Goal: Task Accomplishment & Management: Manage account settings

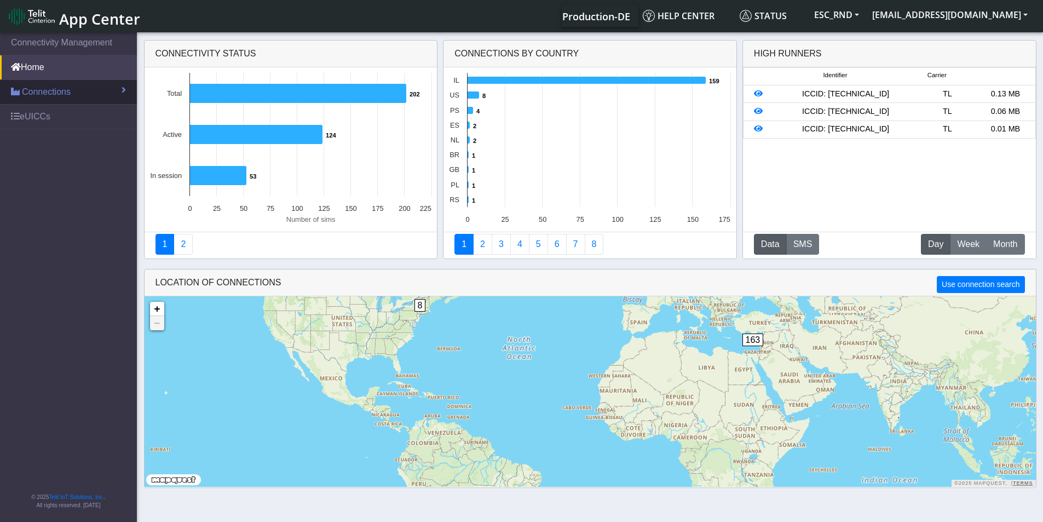
click at [31, 89] on span "Connections" at bounding box center [46, 91] width 49 height 13
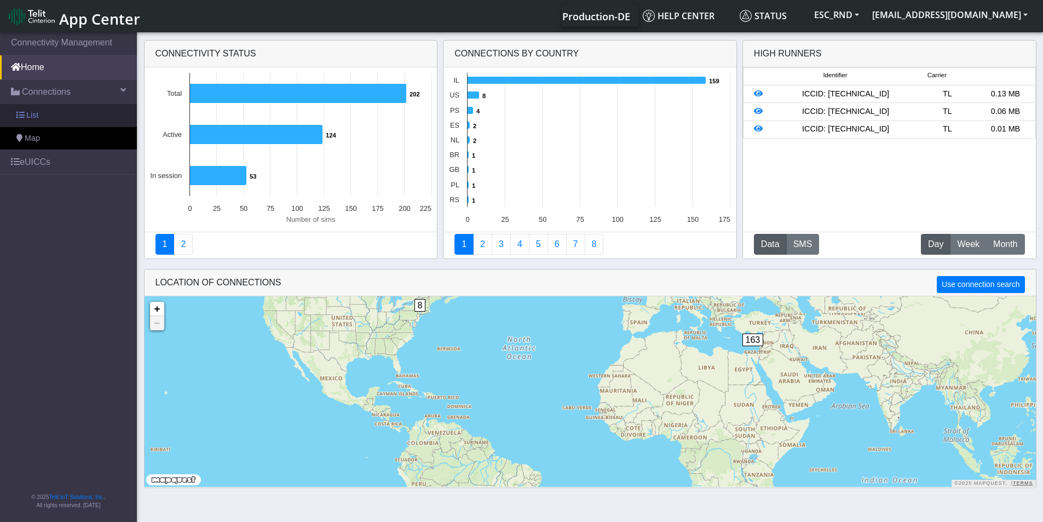
click at [27, 108] on link "List" at bounding box center [68, 115] width 137 height 23
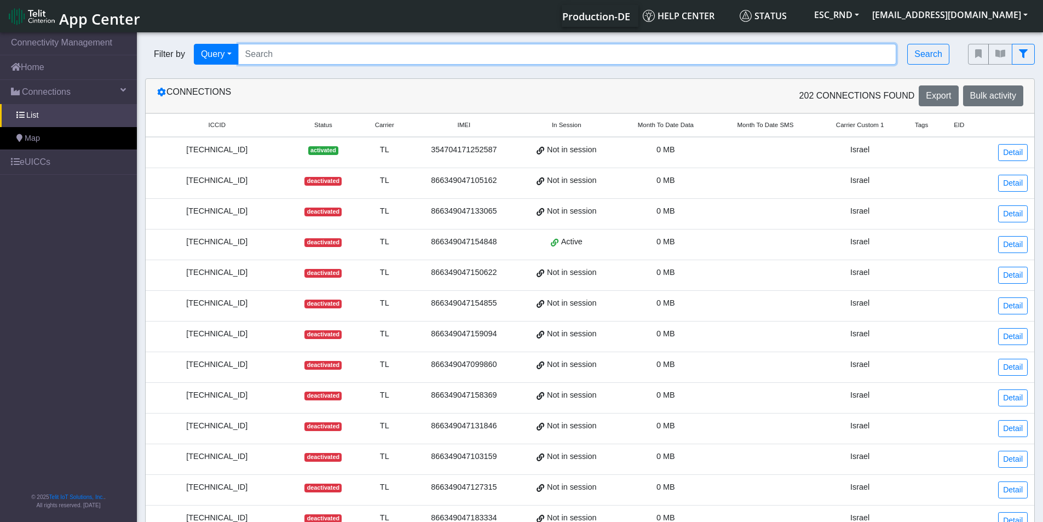
click at [387, 50] on input "Search..." at bounding box center [567, 54] width 659 height 21
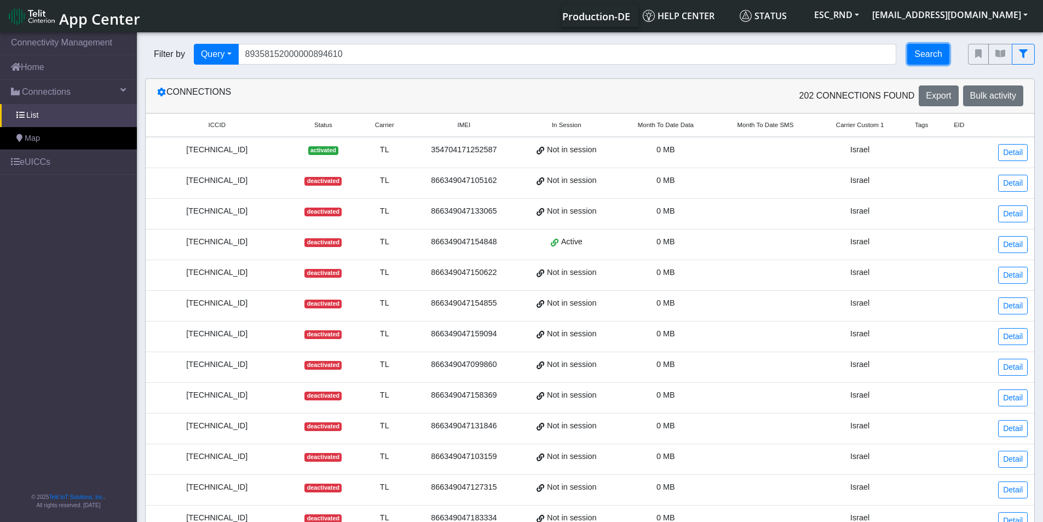
click at [912, 61] on button "Search" at bounding box center [928, 54] width 42 height 21
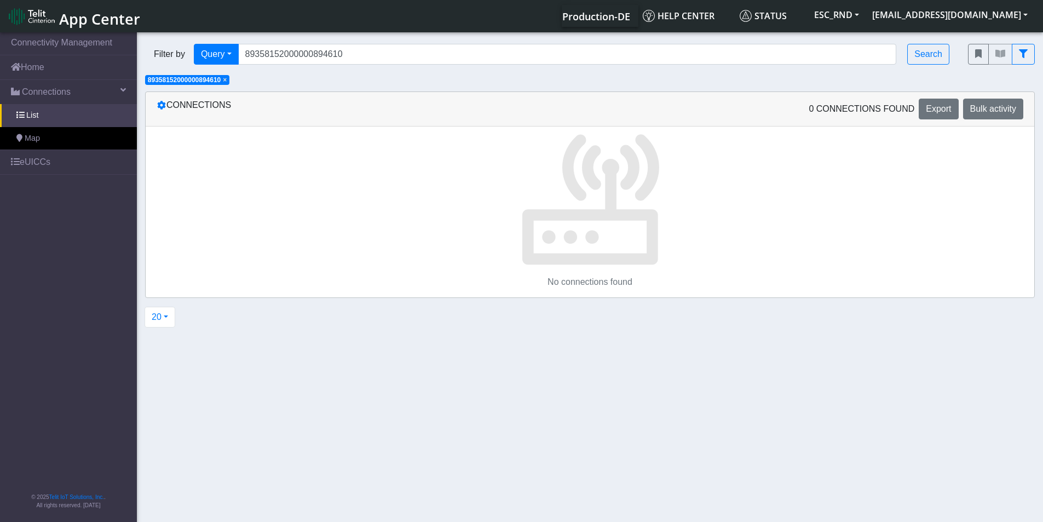
click at [202, 104] on div "Connections" at bounding box center [369, 109] width 442 height 21
click at [226, 80] on span "×" at bounding box center [225, 80] width 4 height 8
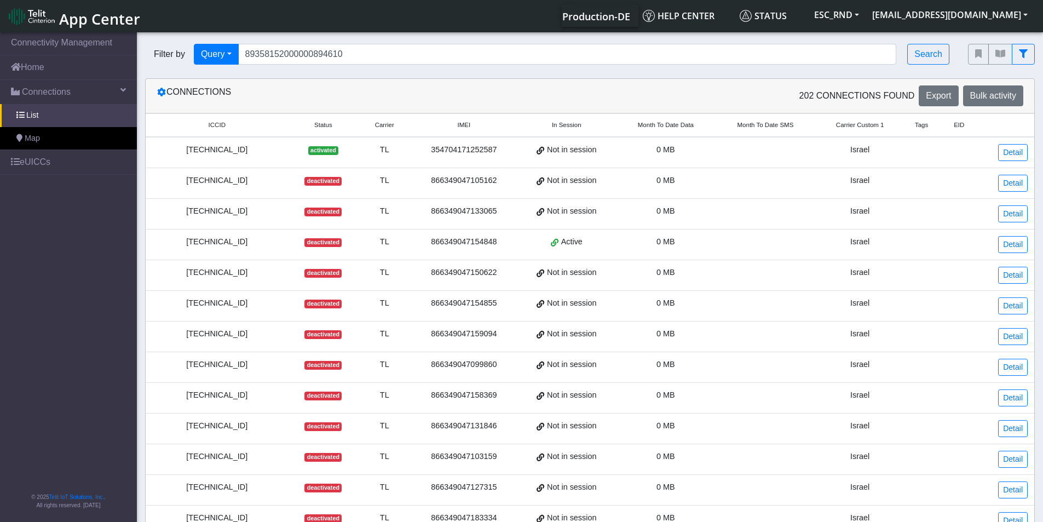
click at [242, 145] on div "[TECHNICAL_ID]" at bounding box center [217, 150] width 130 height 12
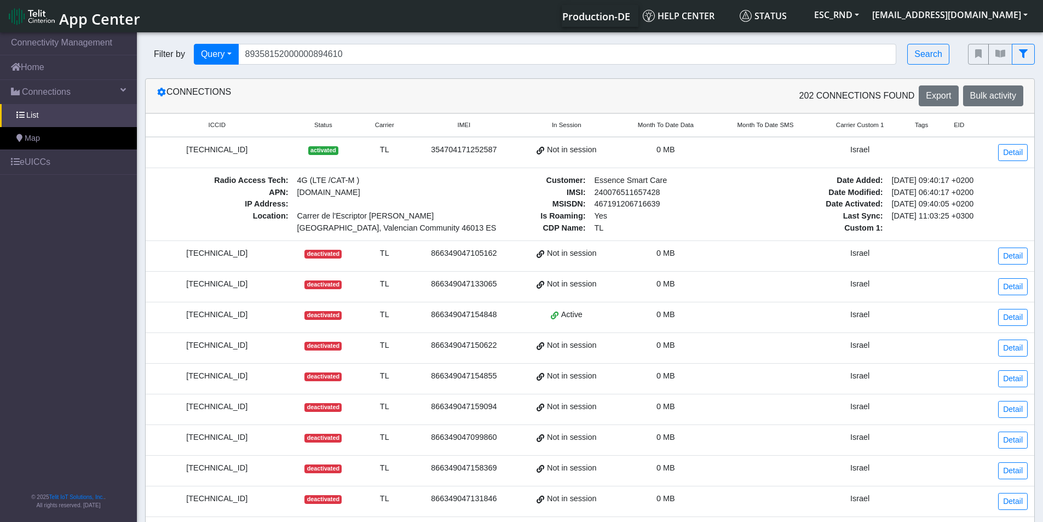
click at [242, 145] on div "[TECHNICAL_ID]" at bounding box center [217, 150] width 130 height 12
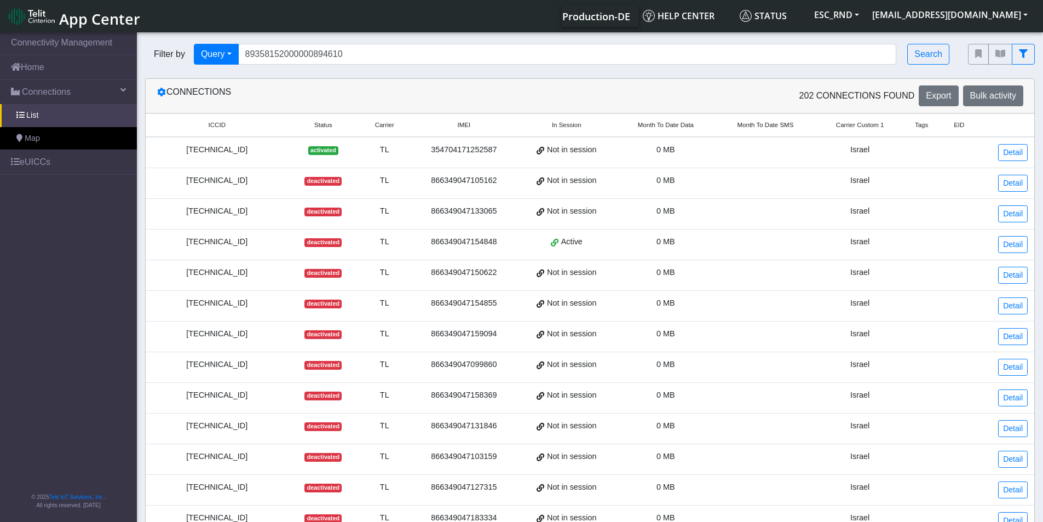
click at [242, 145] on div "[TECHNICAL_ID]" at bounding box center [217, 150] width 130 height 12
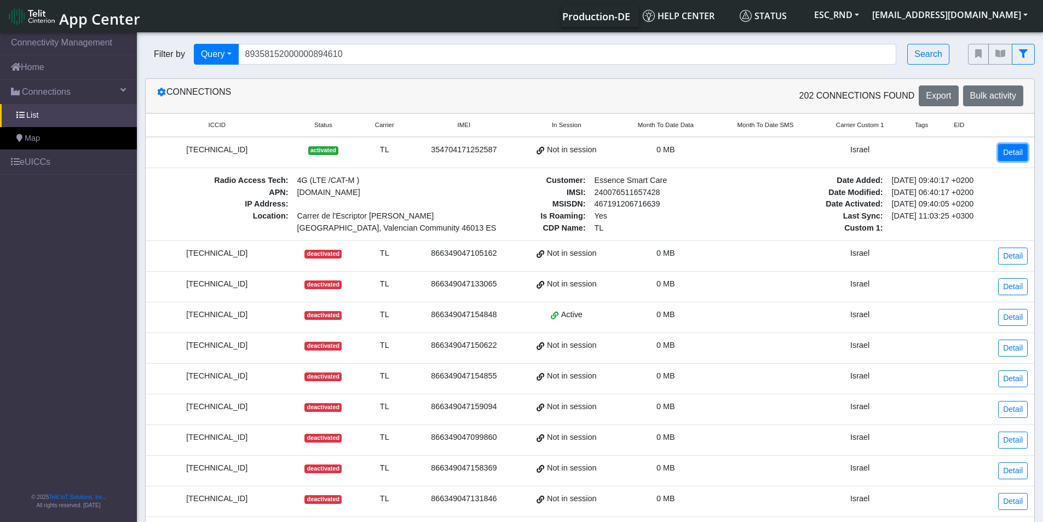
click at [1021, 156] on link "Detail" at bounding box center [1013, 152] width 30 height 17
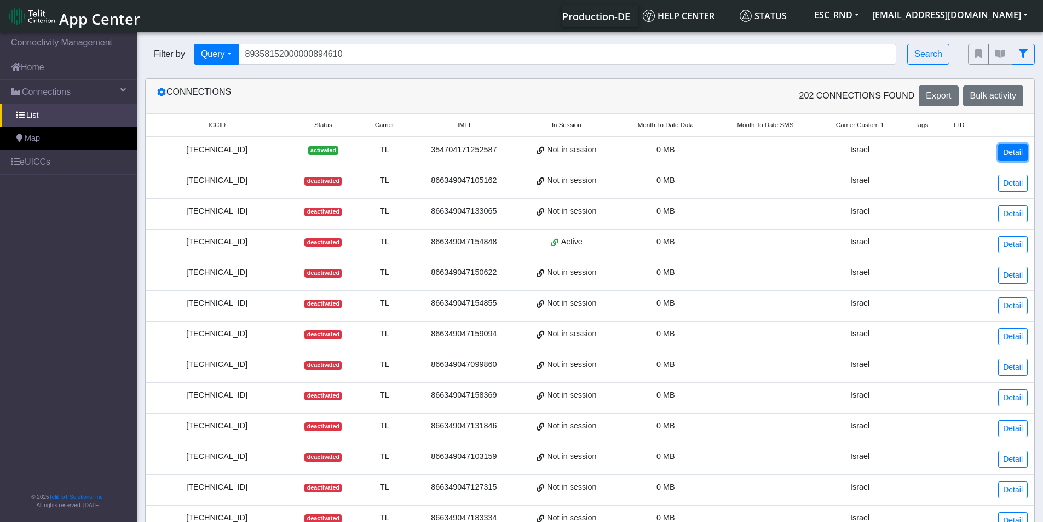
click at [1008, 154] on link "Detail" at bounding box center [1013, 152] width 30 height 17
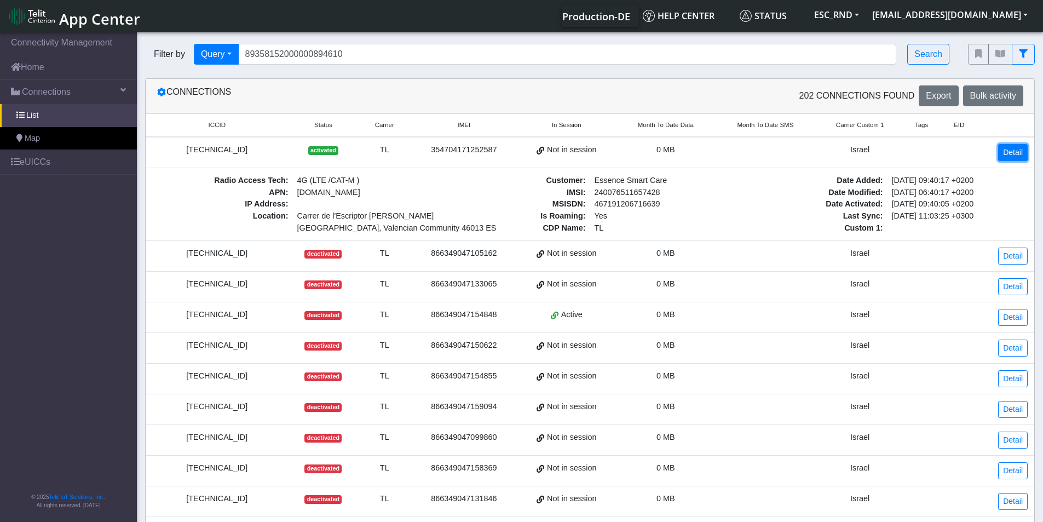
click at [1005, 154] on link "Detail" at bounding box center [1013, 152] width 30 height 17
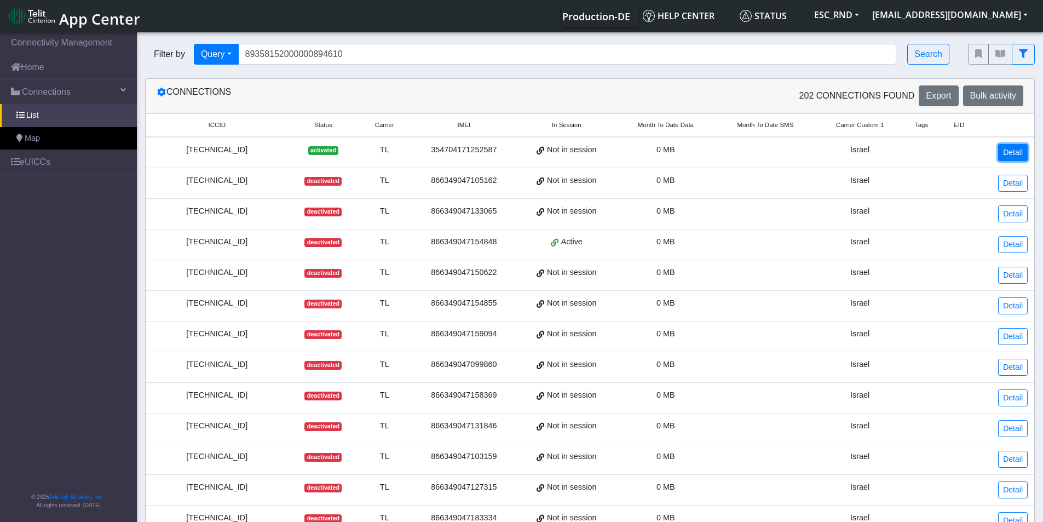
click at [1005, 154] on link "Detail" at bounding box center [1013, 152] width 30 height 17
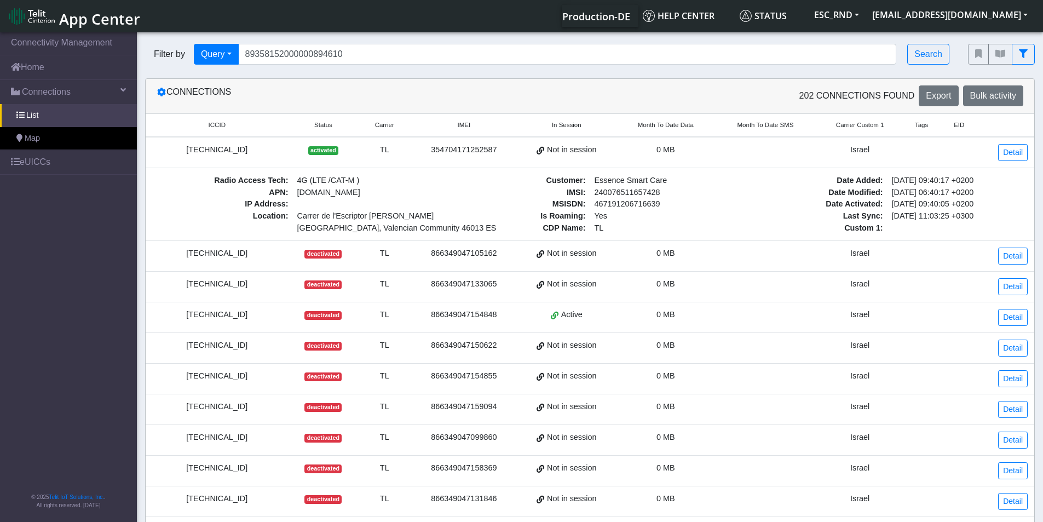
click at [266, 165] on td "[TECHNICAL_ID]" at bounding box center [217, 152] width 143 height 31
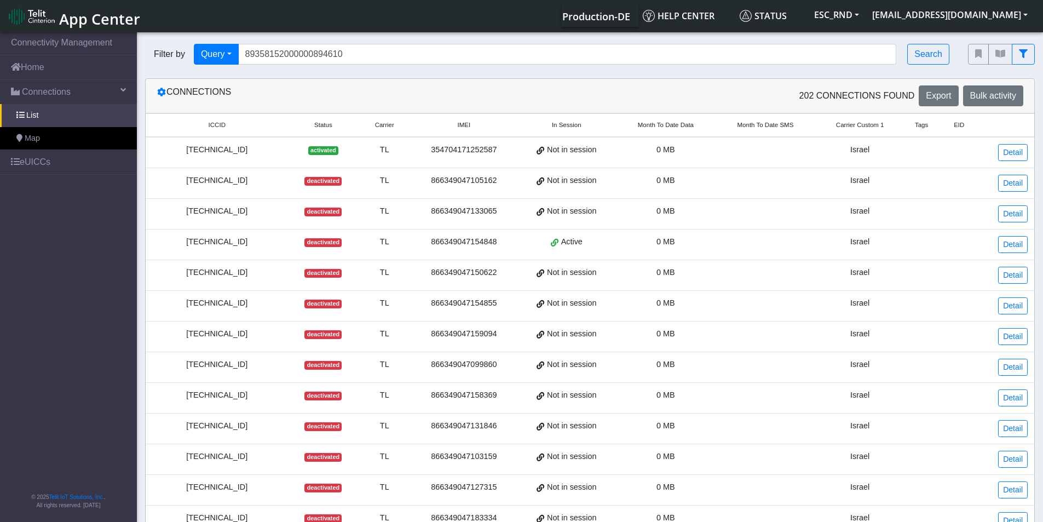
click at [266, 165] on td "[TECHNICAL_ID]" at bounding box center [217, 152] width 143 height 31
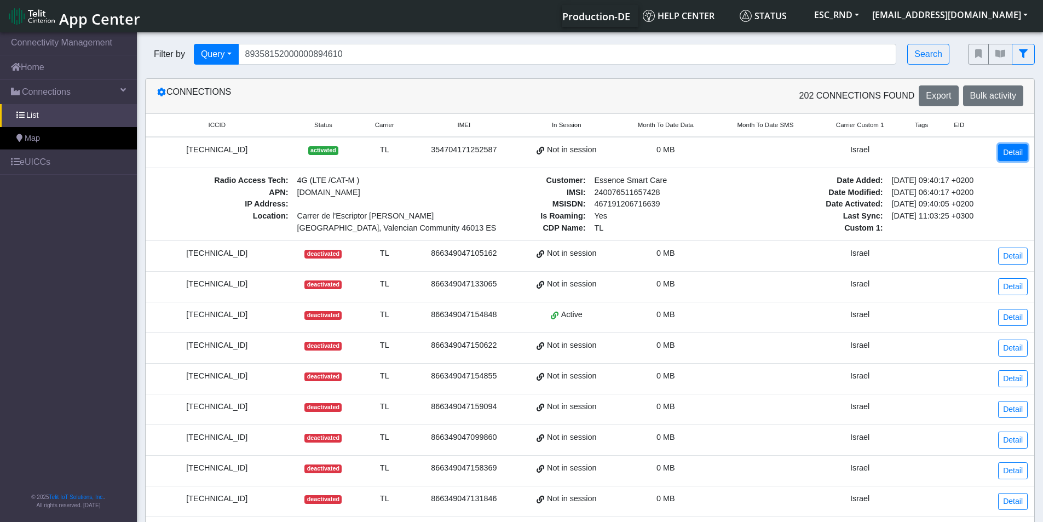
click at [1008, 156] on link "Detail" at bounding box center [1013, 152] width 30 height 17
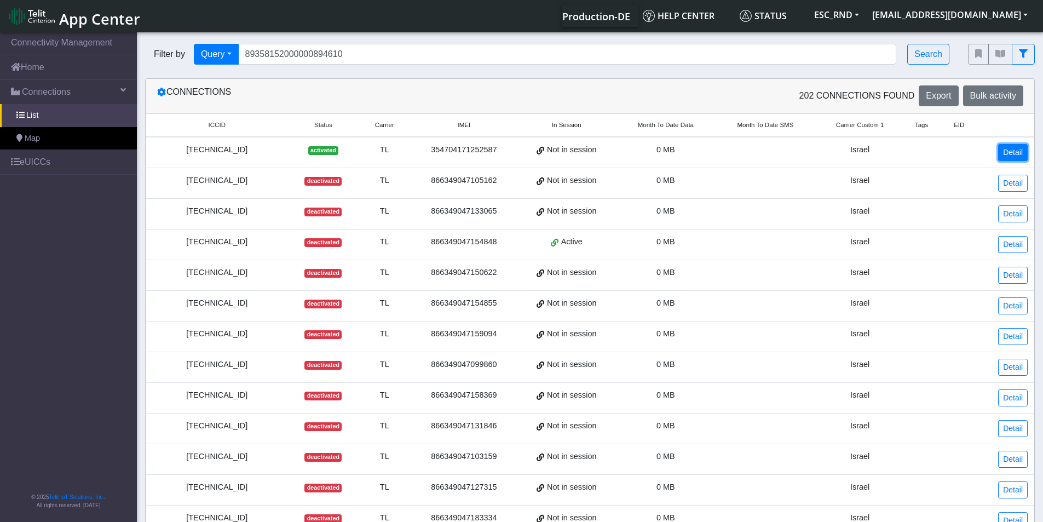
click at [1008, 156] on link "Detail" at bounding box center [1013, 152] width 30 height 17
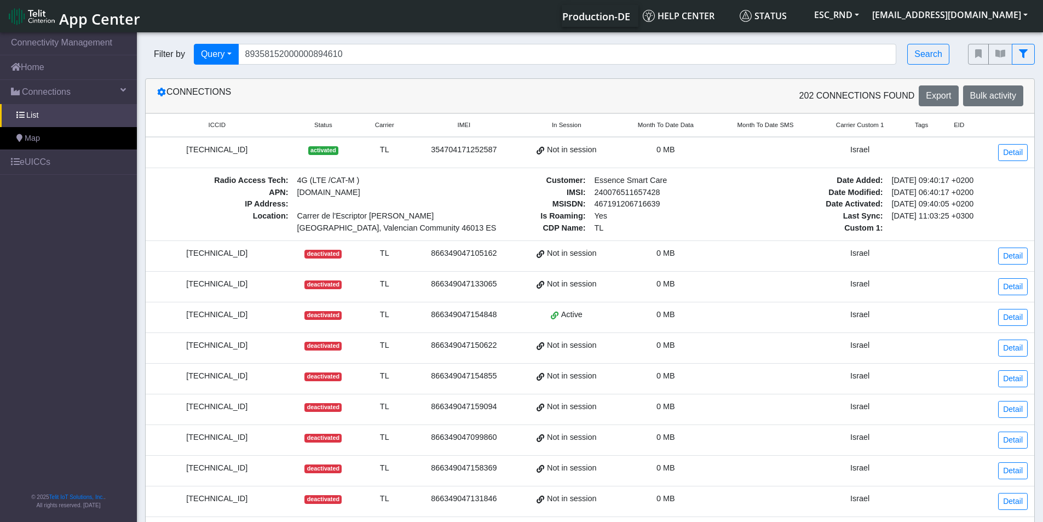
click at [608, 157] on td "Not in session" at bounding box center [566, 152] width 99 height 31
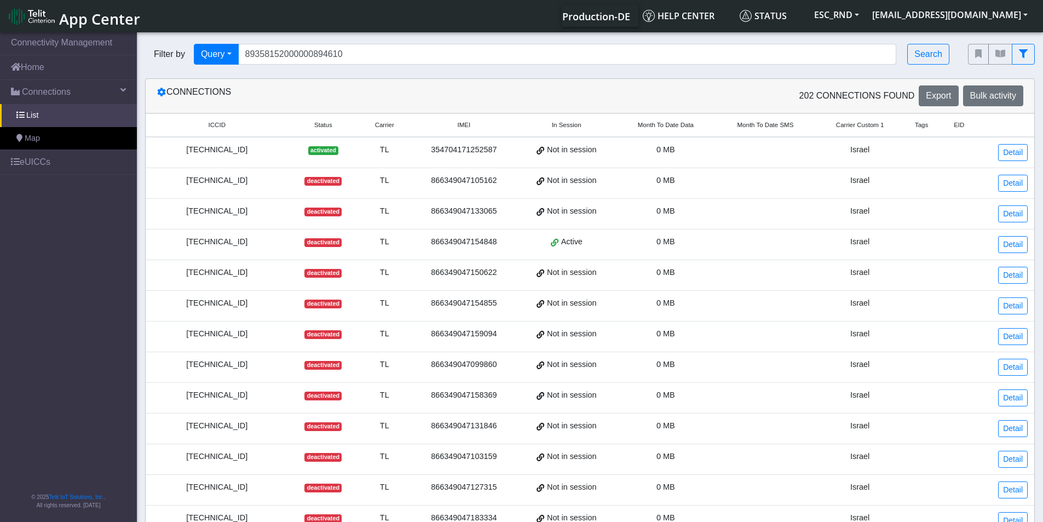
click at [608, 157] on td "Not in session" at bounding box center [566, 152] width 99 height 31
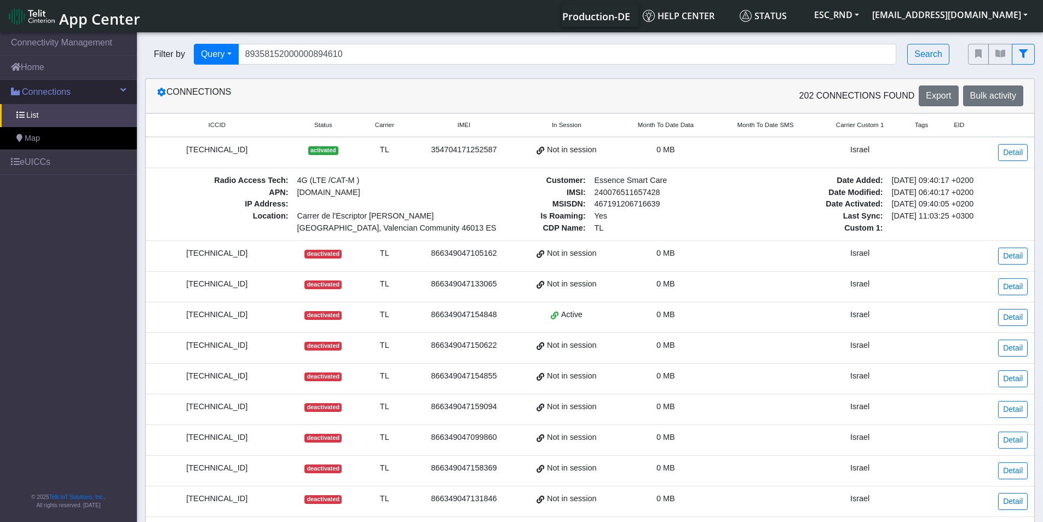
click at [124, 90] on span at bounding box center [122, 89] width 5 height 9
click at [123, 88] on span at bounding box center [124, 89] width 4 height 9
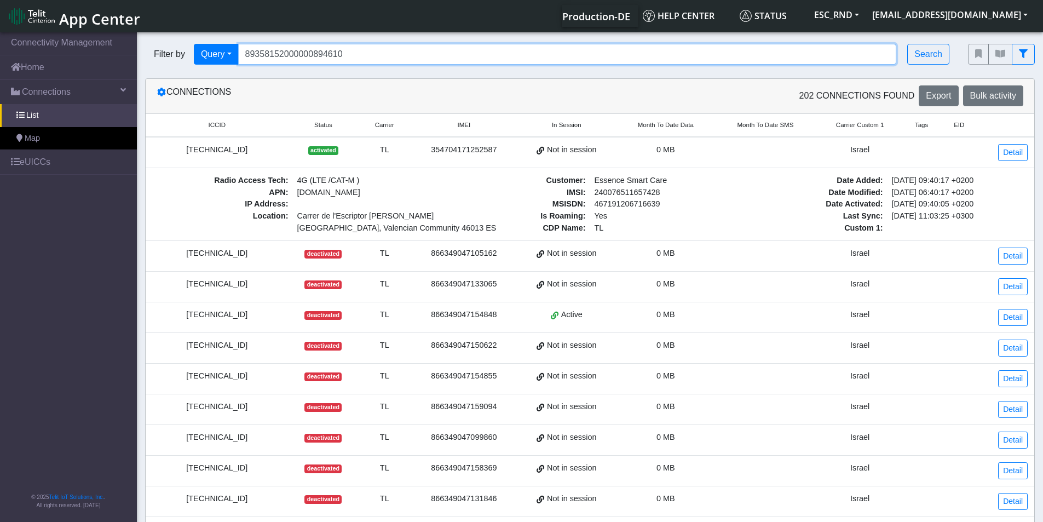
click at [292, 55] on input "89358152000000894610" at bounding box center [567, 54] width 659 height 21
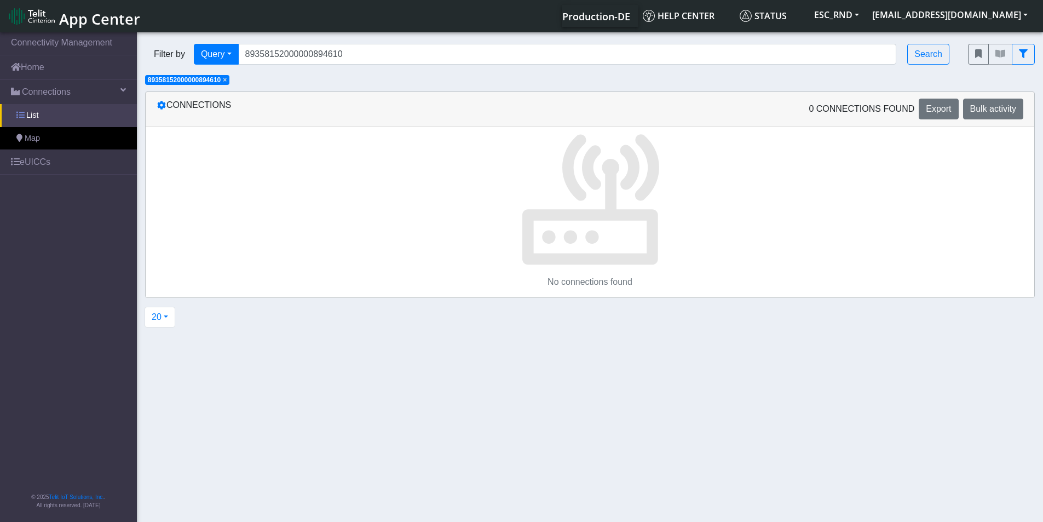
click at [39, 115] on link "List" at bounding box center [68, 115] width 137 height 23
click at [32, 118] on span "List" at bounding box center [32, 116] width 12 height 12
click at [34, 115] on span "List" at bounding box center [32, 116] width 12 height 12
click at [226, 78] on span "×" at bounding box center [225, 80] width 4 height 8
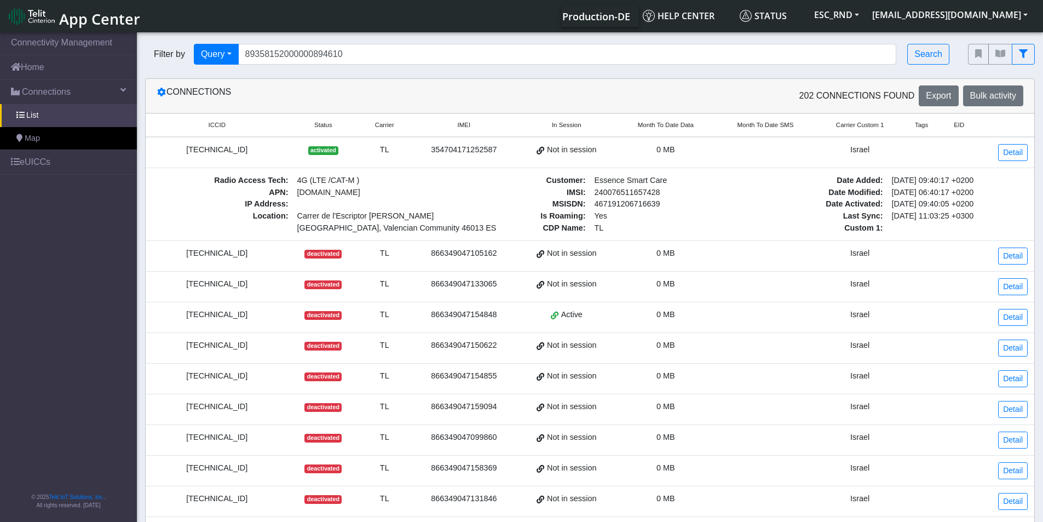
click at [226, 146] on div "[TECHNICAL_ID]" at bounding box center [217, 150] width 130 height 12
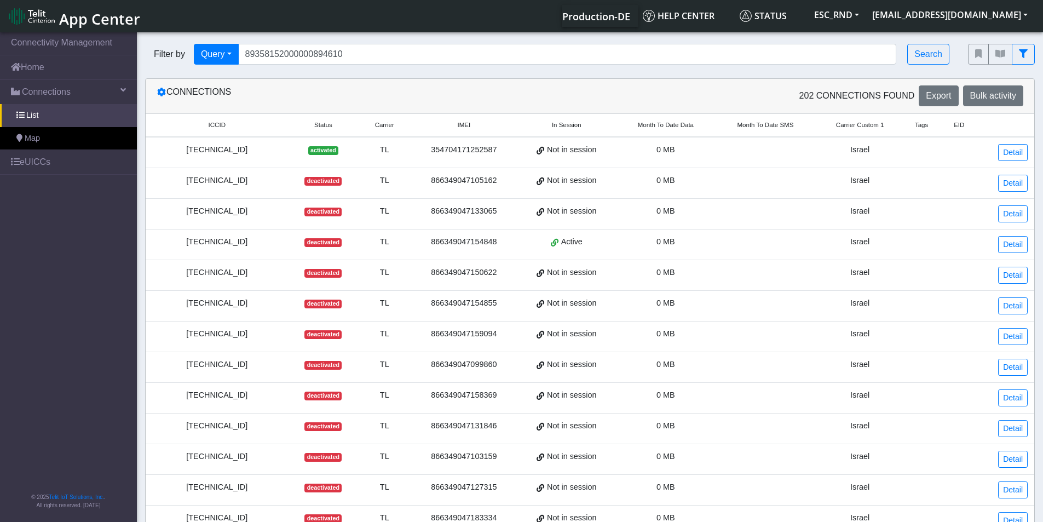
click at [226, 146] on div "[TECHNICAL_ID]" at bounding box center [217, 150] width 130 height 12
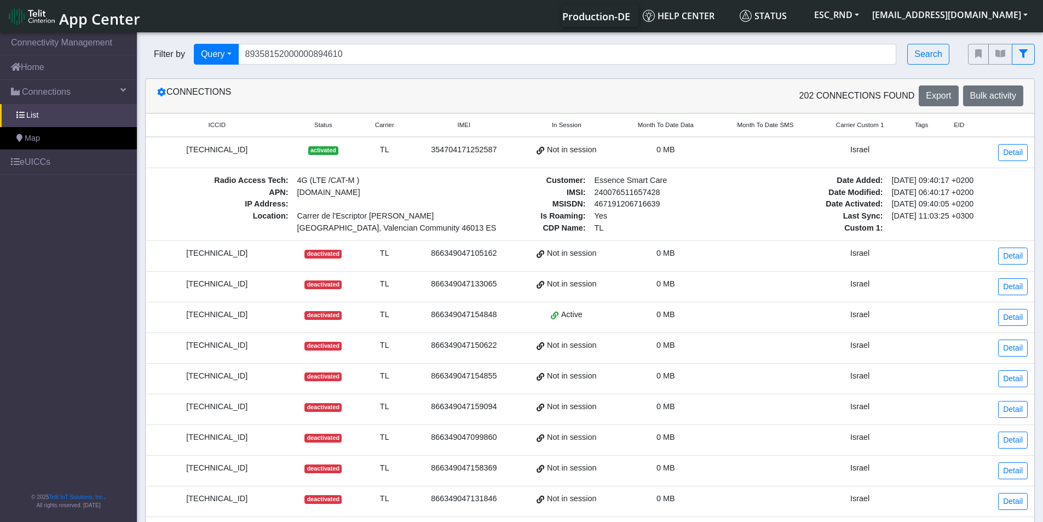
copy div "[TECHNICAL_ID]"
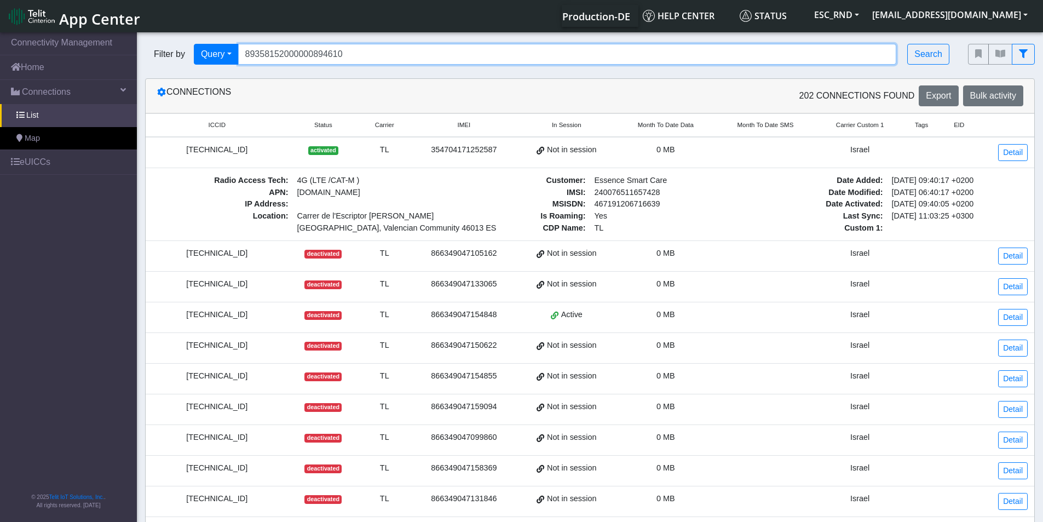
click at [308, 55] on input "89358152000000894610" at bounding box center [567, 54] width 659 height 21
paste input "462008012009016729"
type input "[TECHNICAL_ID]"
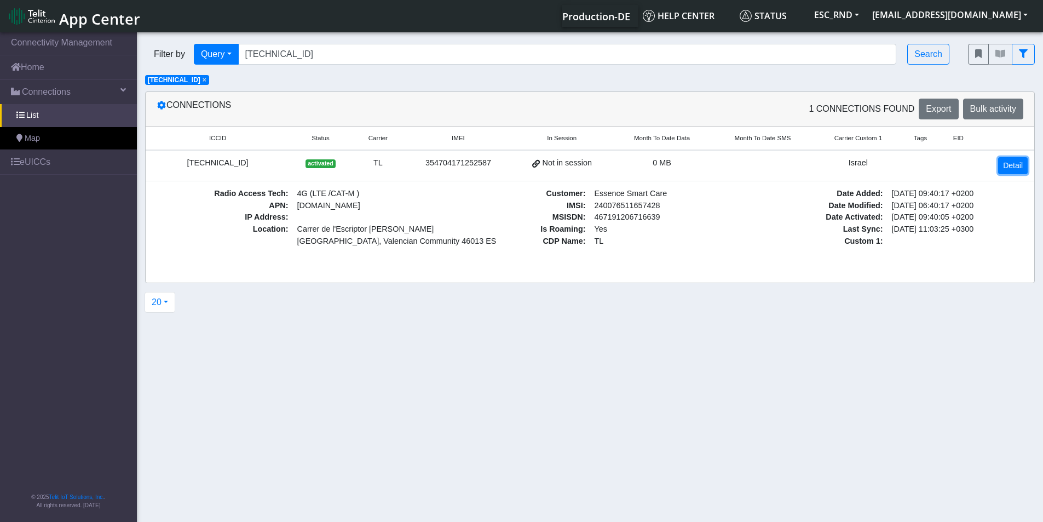
click at [1007, 165] on link "Detail" at bounding box center [1013, 165] width 30 height 17
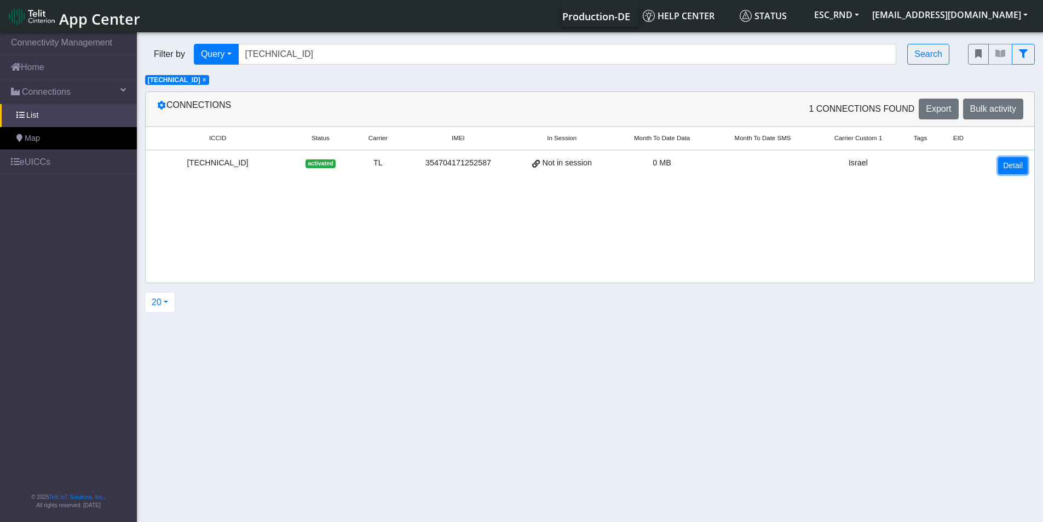
click at [1007, 165] on link "Detail" at bounding box center [1013, 165] width 30 height 17
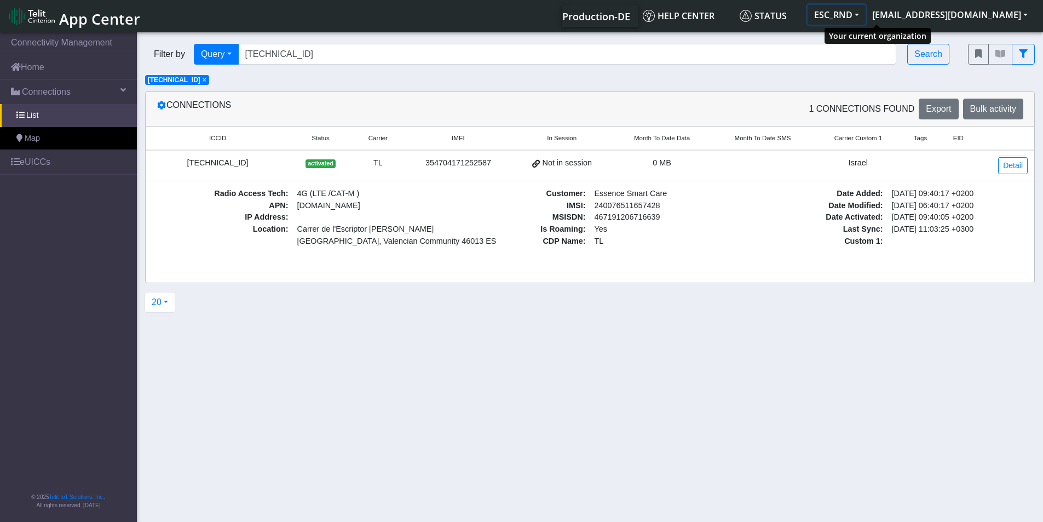
click at [859, 21] on button "ESC_RND" at bounding box center [837, 15] width 58 height 20
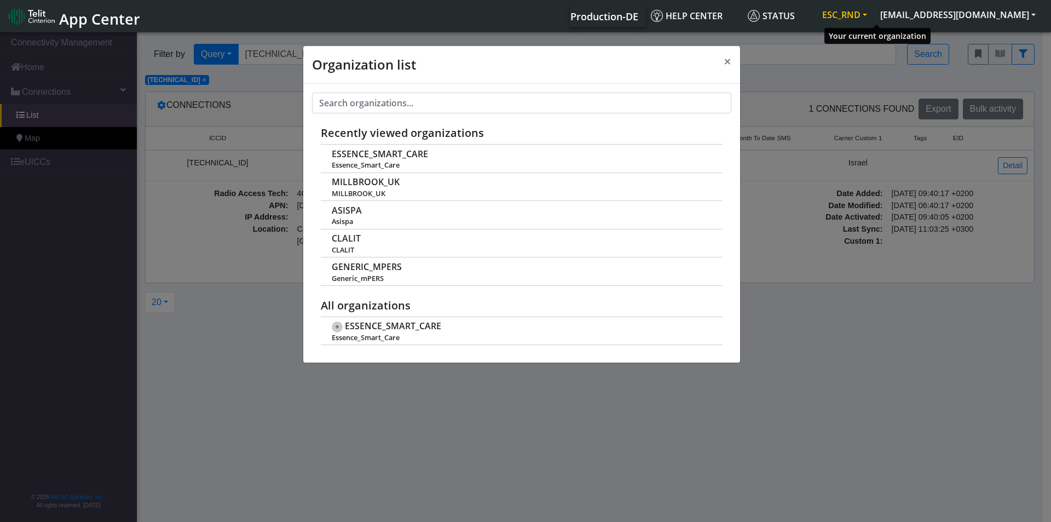
scroll to position [4, 0]
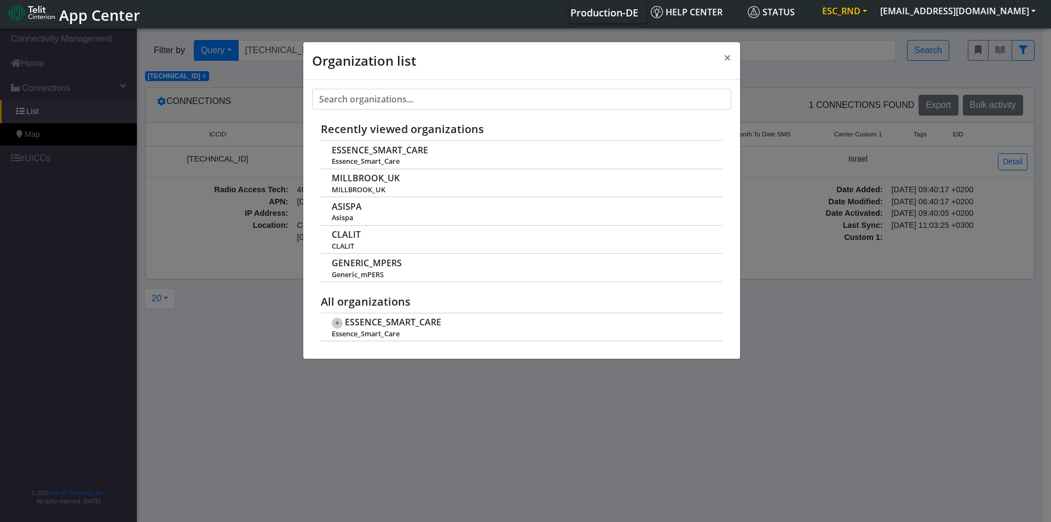
click at [859, 22] on li "ESC_RND" at bounding box center [845, 12] width 58 height 22
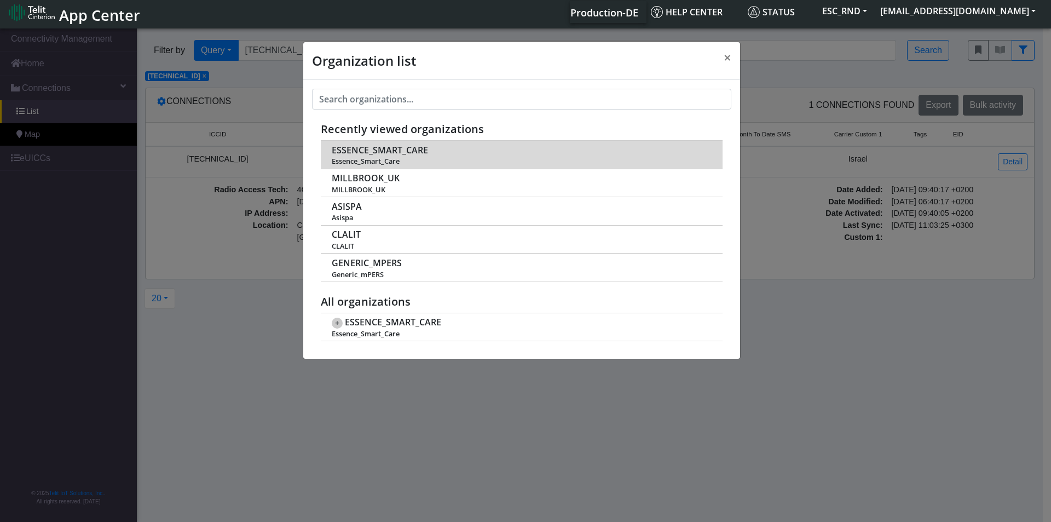
click at [497, 147] on td "ESSENCE_SMART_CARE Essence_Smart_Care" at bounding box center [522, 155] width 402 height 28
click at [402, 162] on span "Essence_Smart_Care" at bounding box center [521, 161] width 379 height 8
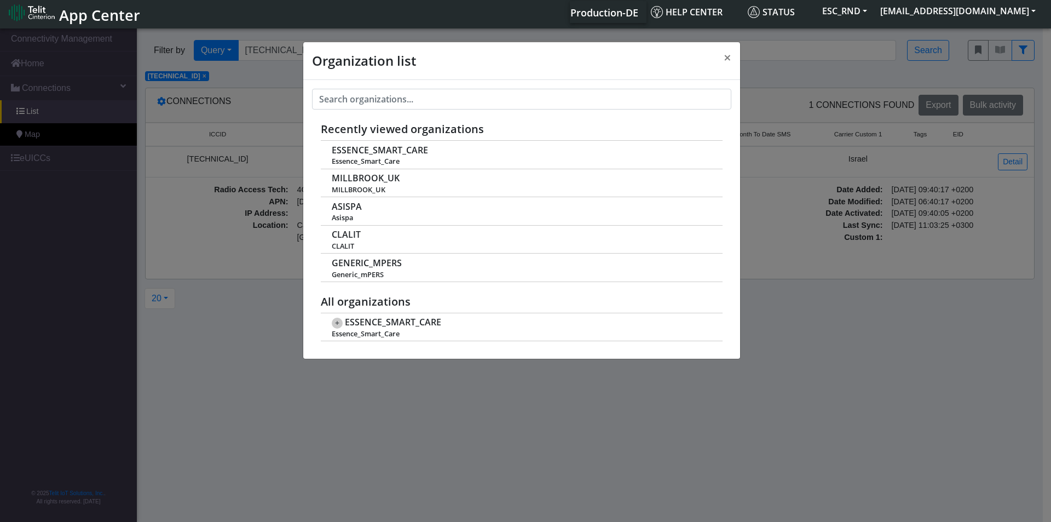
click at [234, 436] on div "Organization list × Recently viewed organizations ESSENCE_SMART_CARE Essence_Sm…" at bounding box center [525, 274] width 1051 height 496
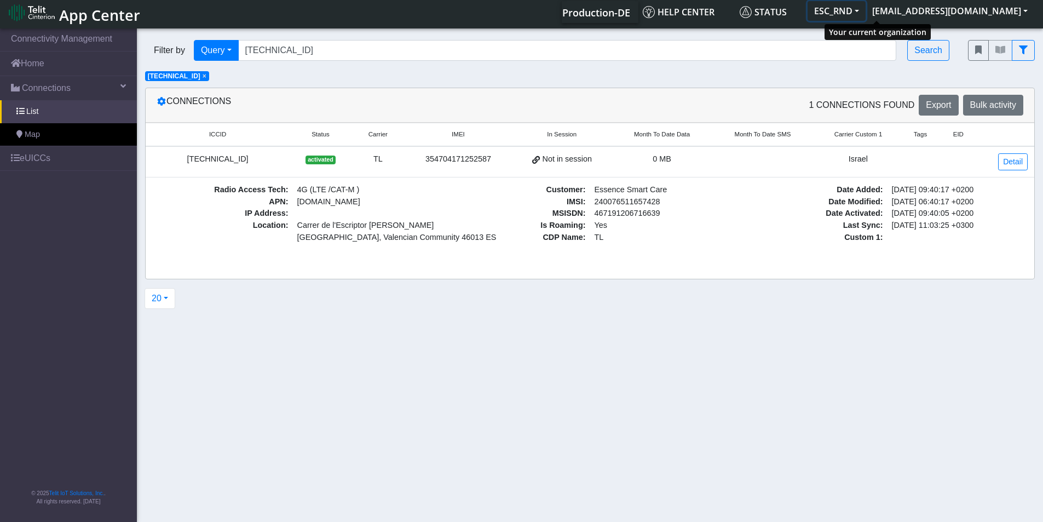
click at [866, 13] on button "ESC_RND" at bounding box center [837, 11] width 58 height 20
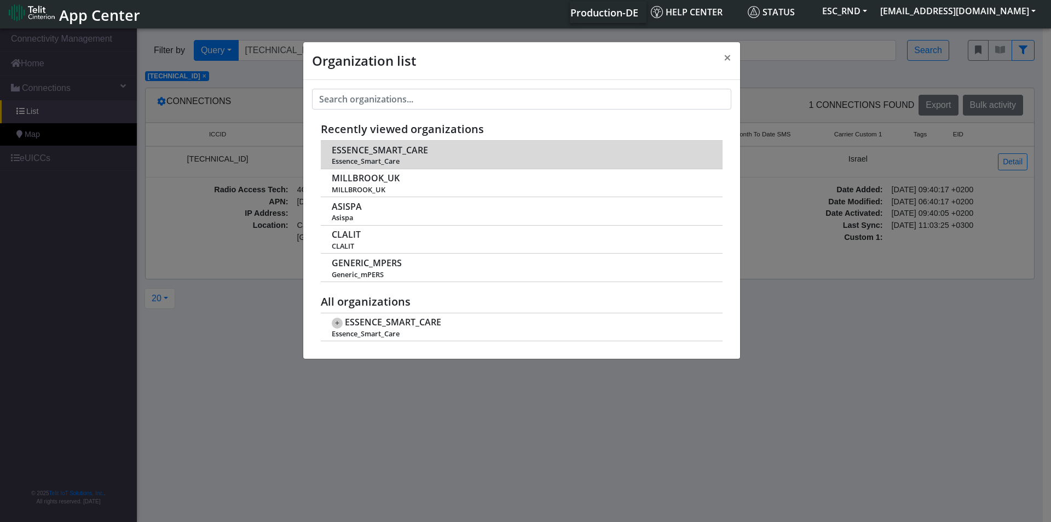
click at [388, 158] on span "Essence_Smart_Care" at bounding box center [521, 161] width 379 height 8
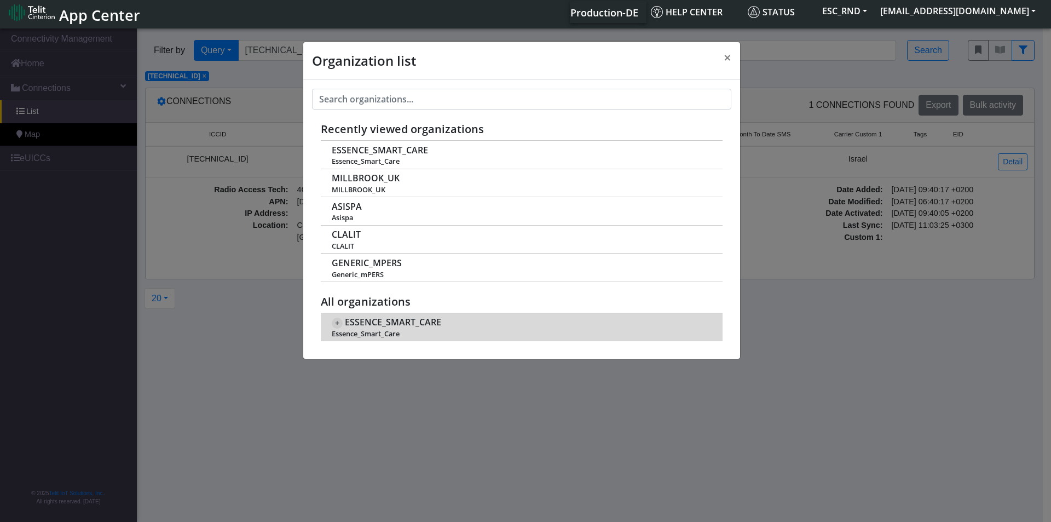
click at [363, 323] on span "ESSENCE_SMART_CARE" at bounding box center [393, 322] width 96 height 10
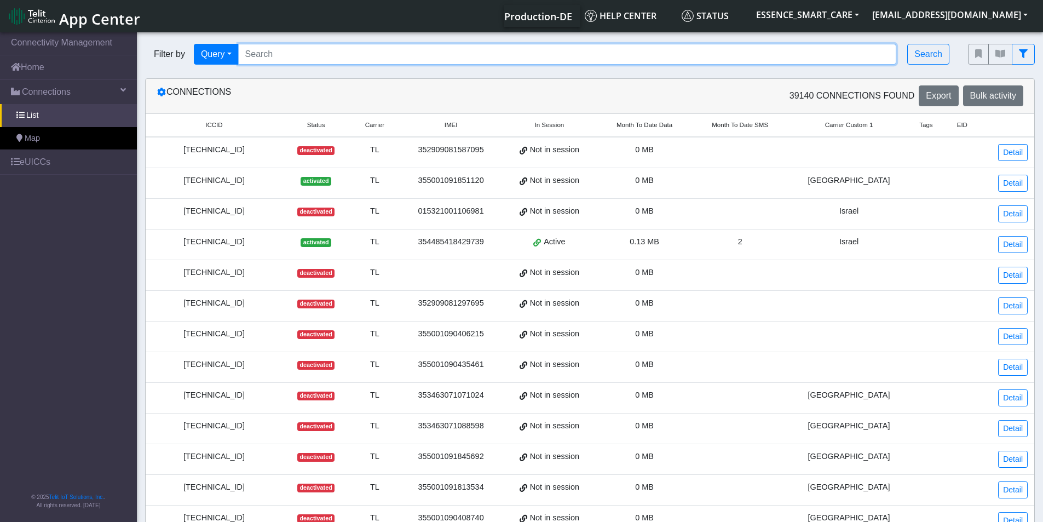
click at [330, 56] on input "Search..." at bounding box center [567, 54] width 659 height 21
paste input "[TECHNICAL_ID]"
type input "[TECHNICAL_ID]"
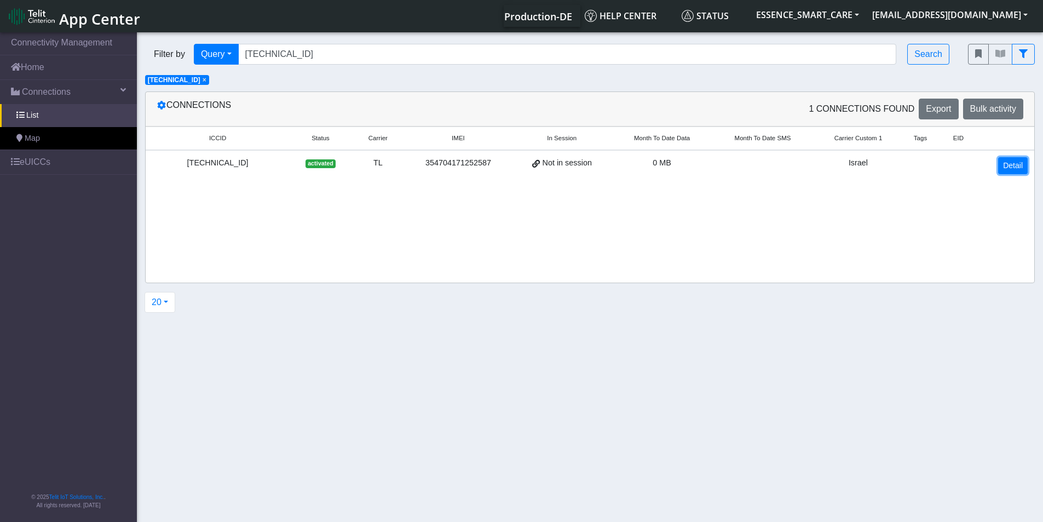
click at [1015, 166] on link "Detail" at bounding box center [1013, 165] width 30 height 17
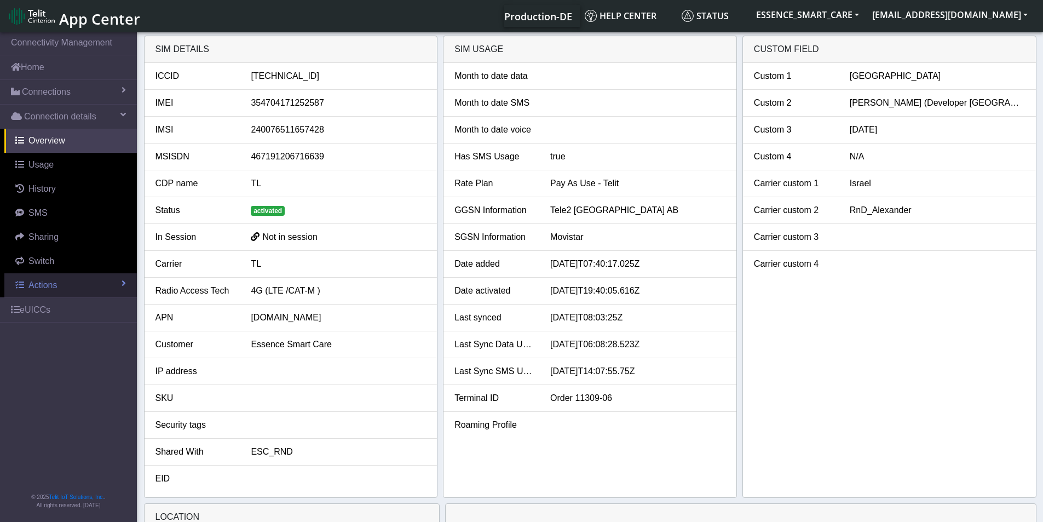
click at [25, 284] on link "Actions" at bounding box center [70, 285] width 133 height 24
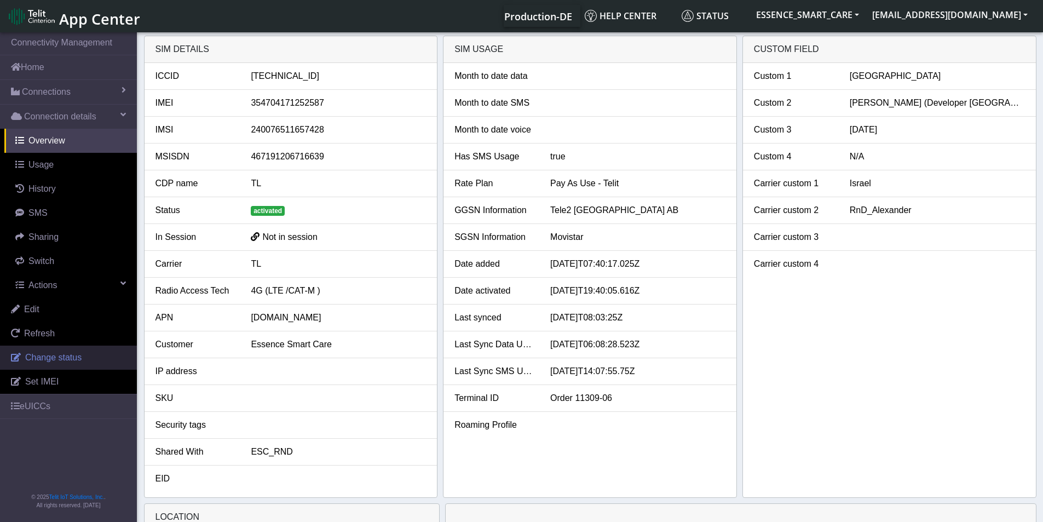
click at [43, 351] on link "Change status" at bounding box center [68, 358] width 137 height 24
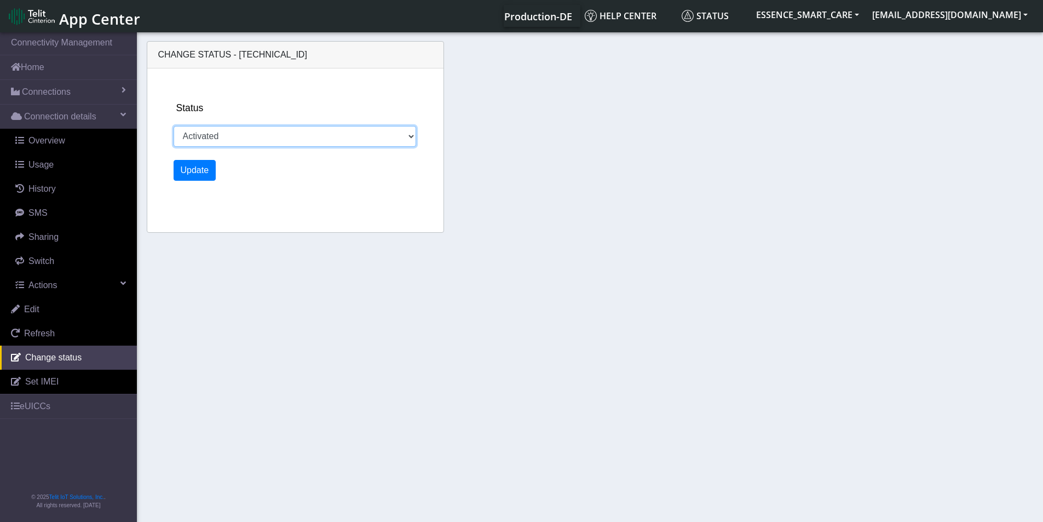
click at [216, 134] on select "Activated Ready Deactivated Inventory Retired" at bounding box center [295, 136] width 243 height 21
click at [406, 140] on select "Activated Ready Deactivated Inventory Retired" at bounding box center [295, 136] width 243 height 21
click at [567, 94] on div "Change status - 89462008012009016729 Status Activated Ready Deactivated Invento…" at bounding box center [590, 139] width 893 height 206
click at [943, 12] on button "[EMAIL_ADDRESS][DOMAIN_NAME]" at bounding box center [950, 15] width 169 height 20
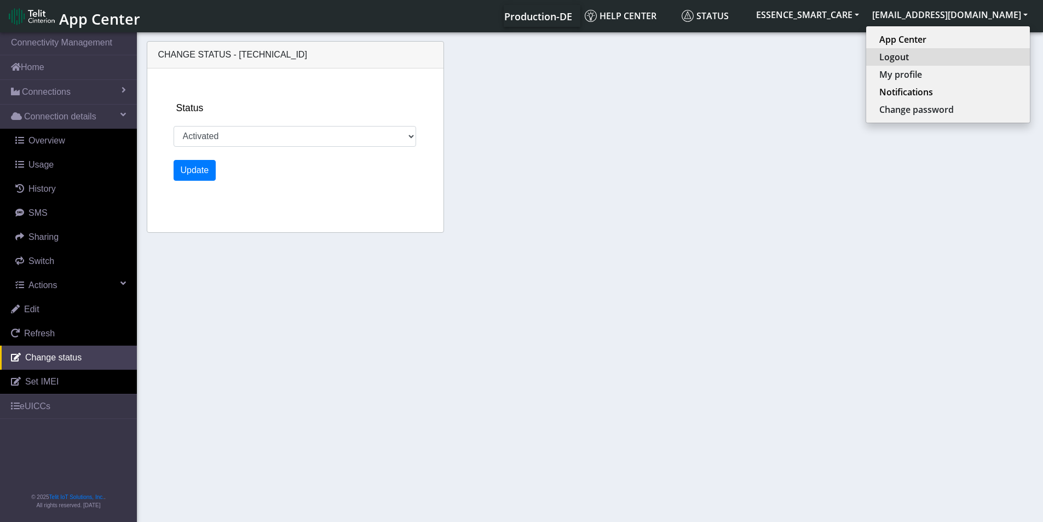
click at [952, 63] on button "Logout" at bounding box center [948, 57] width 164 height 18
